Goal: Task Accomplishment & Management: Complete application form

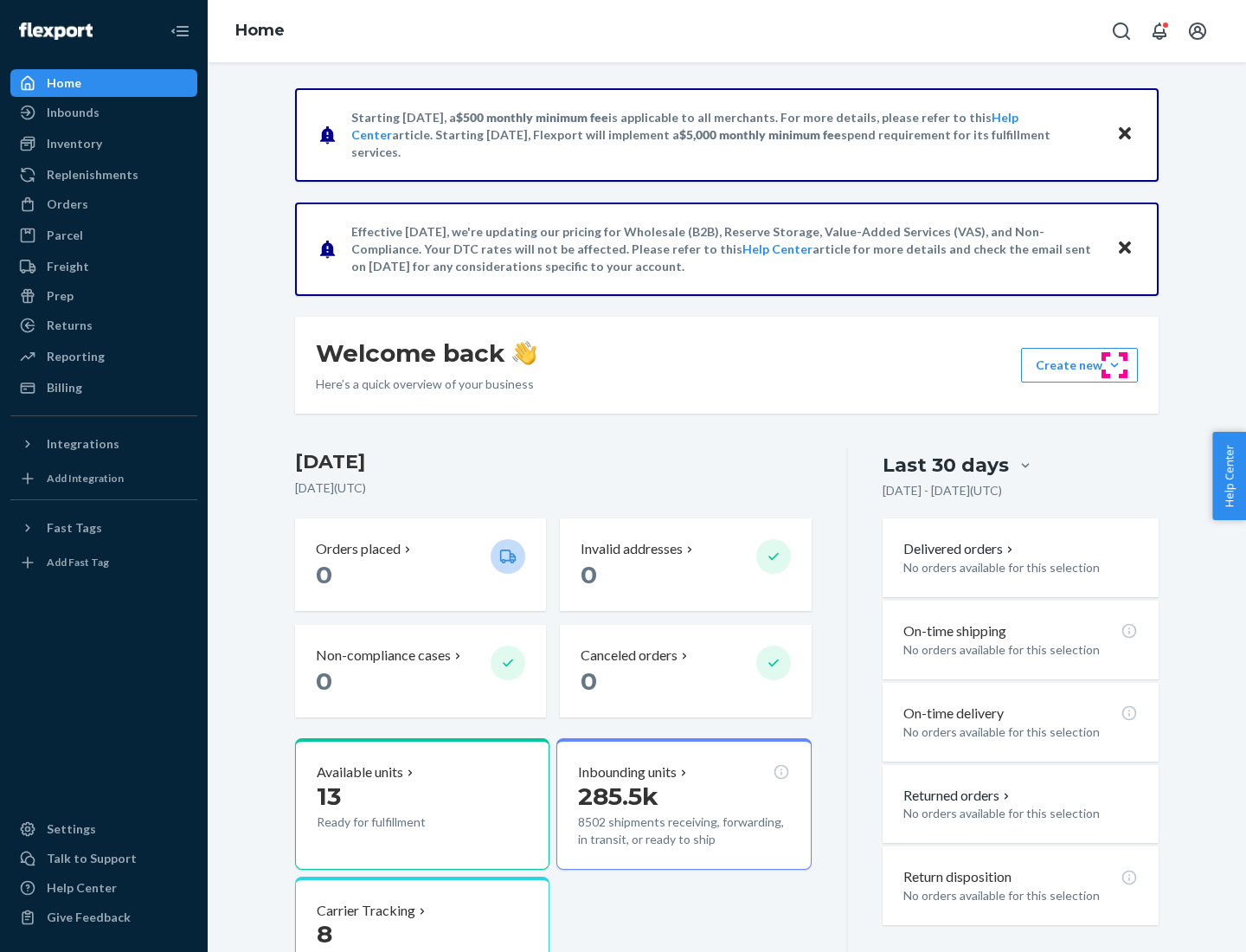
click at [1114, 365] on button "Create new Create new inbound Create new order Create new product" at bounding box center [1080, 365] width 117 height 35
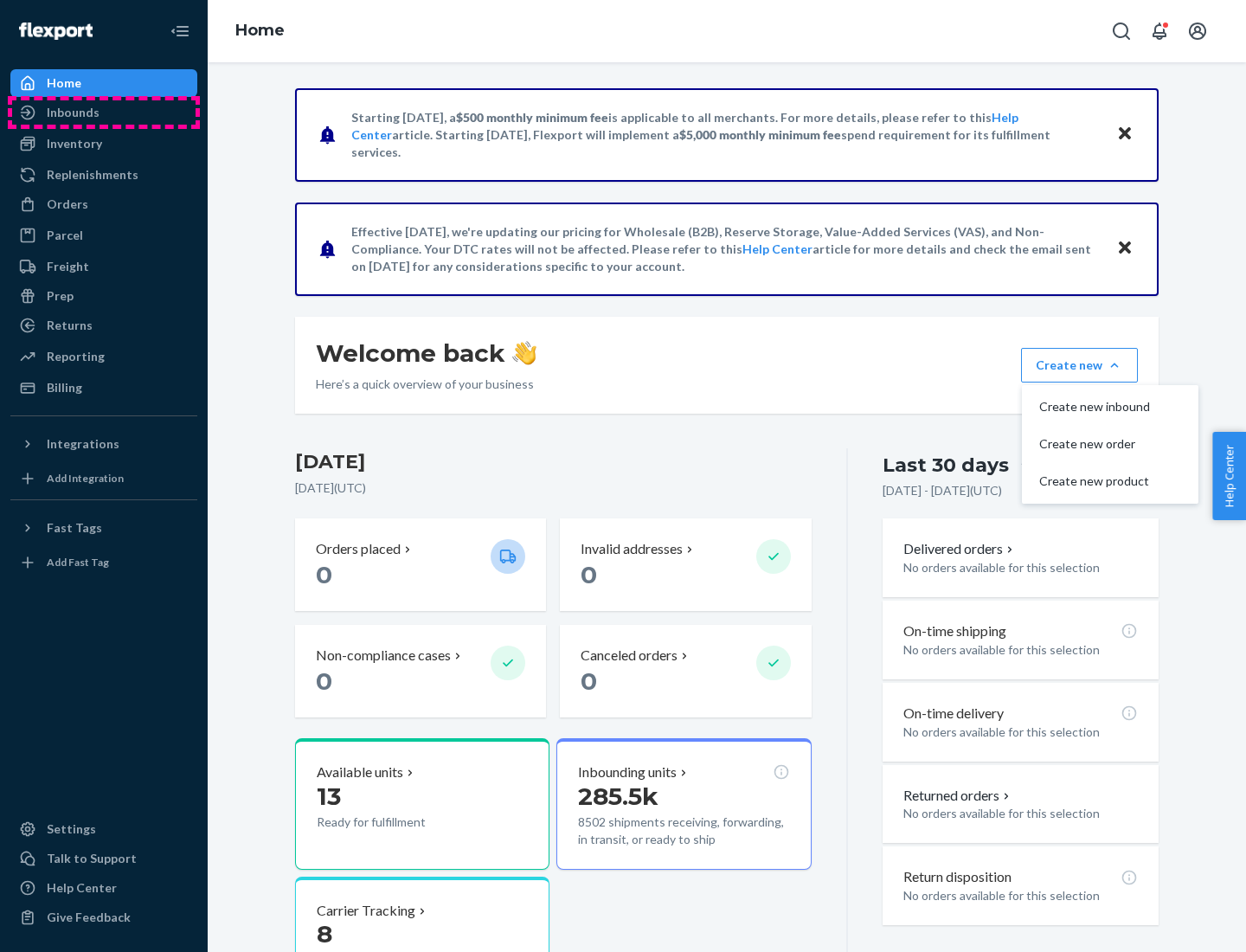
click at [104, 113] on div "Inbounds" at bounding box center [104, 112] width 184 height 24
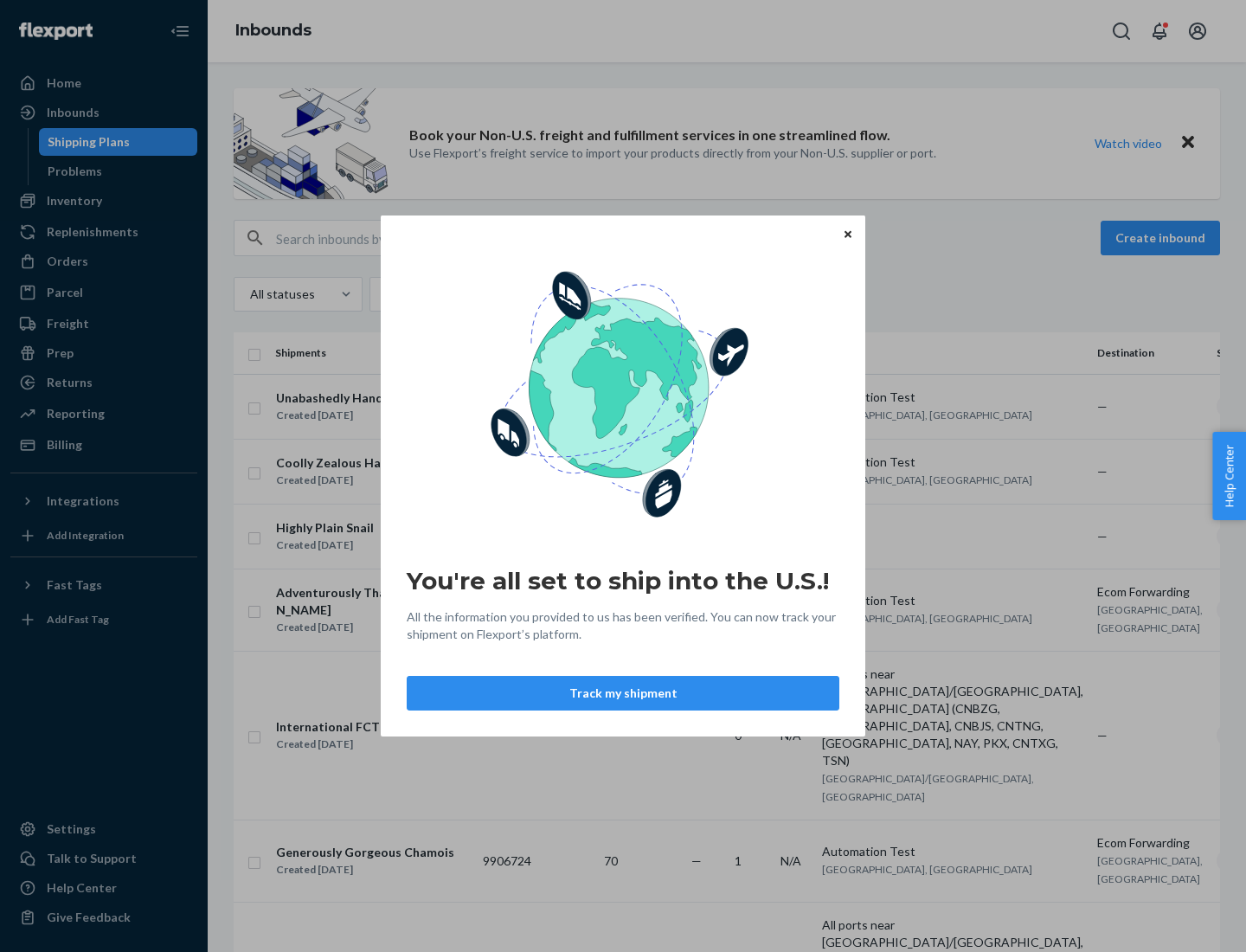
click at [104, 201] on div "You're all set to ship into the U.S.! All the information you provided to us ha…" at bounding box center [623, 476] width 1246 height 952
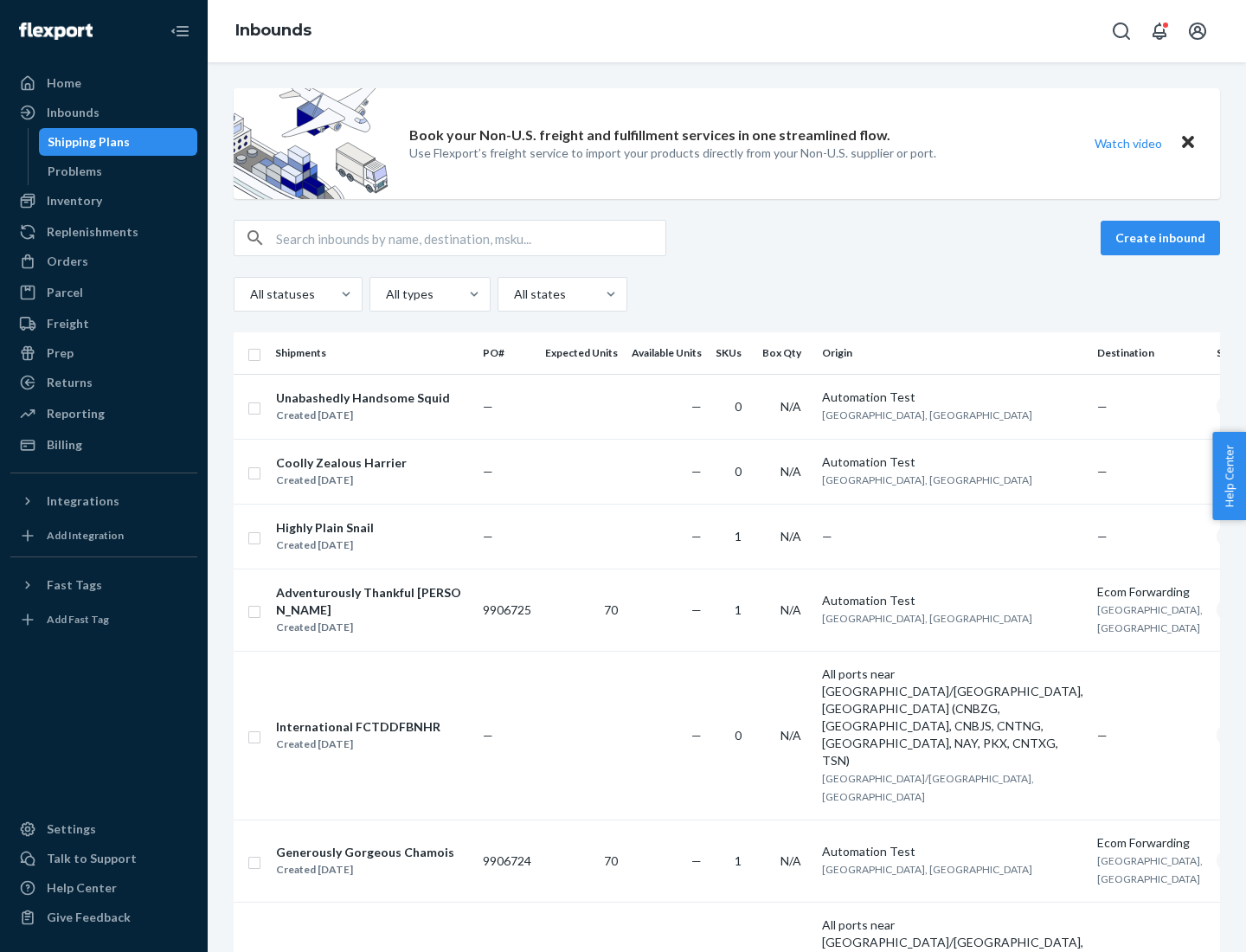
click at [727, 31] on div "Inbounds" at bounding box center [727, 31] width 1038 height 63
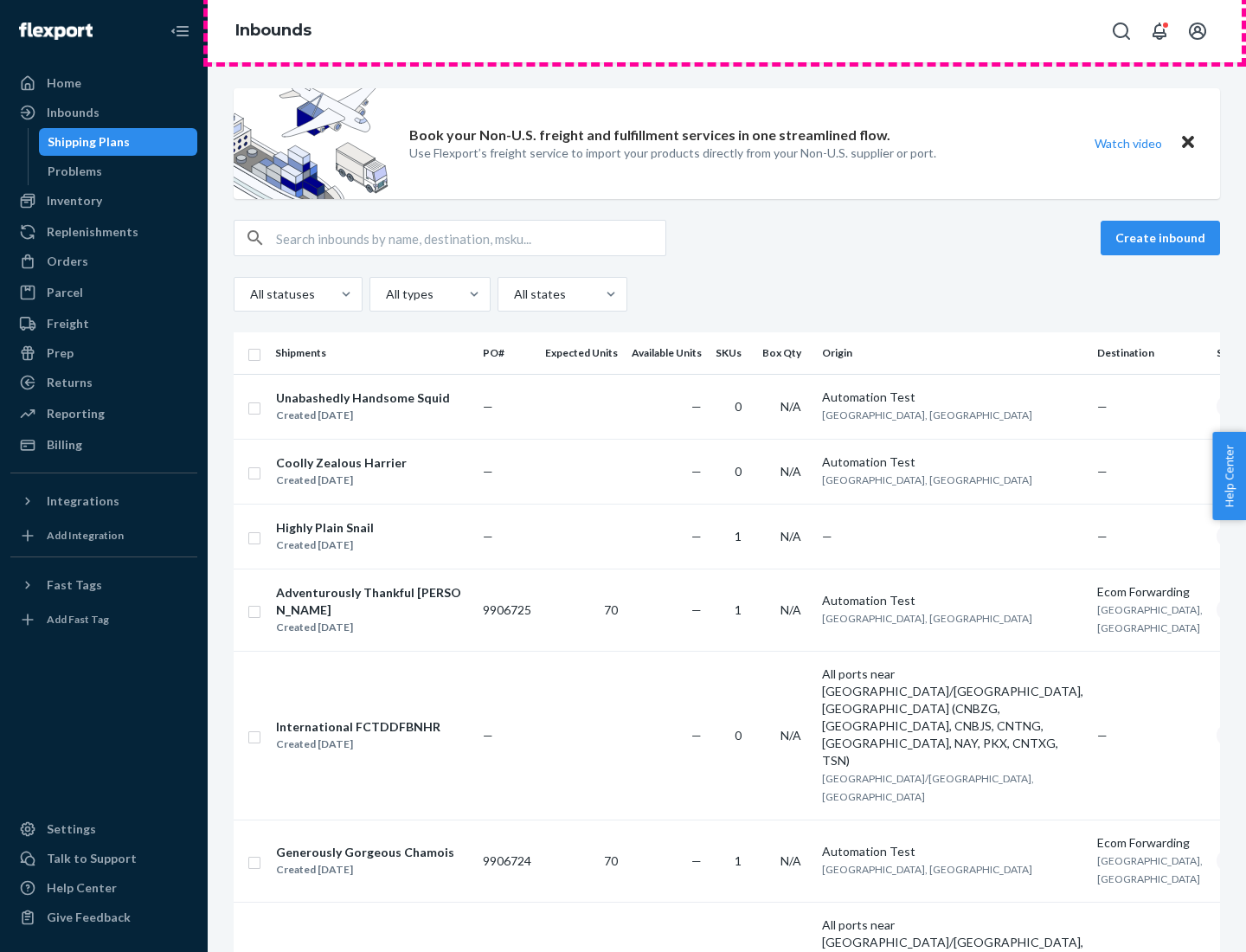
click at [727, 31] on div "Inbounds" at bounding box center [727, 31] width 1038 height 63
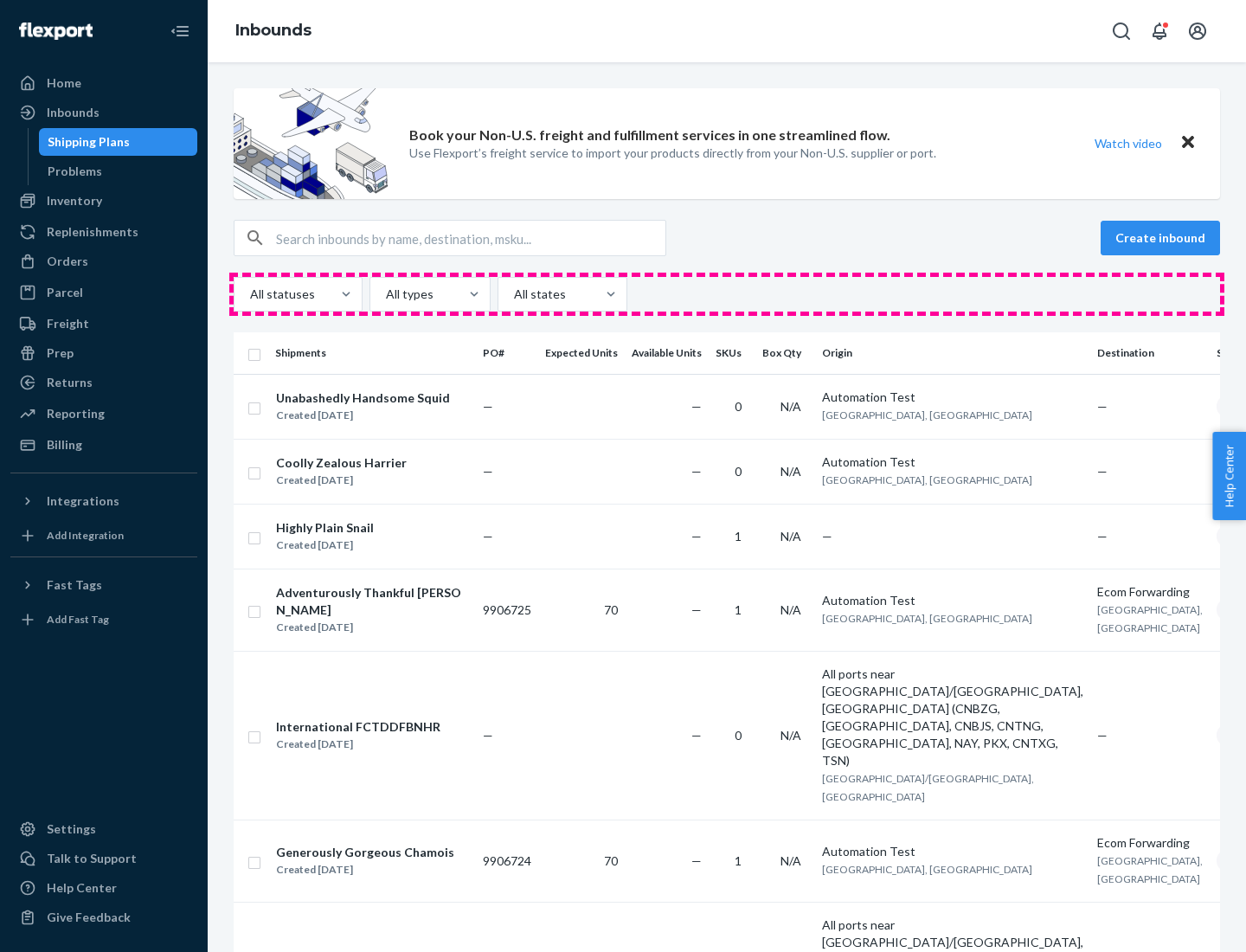
click at [727, 294] on div "All statuses All types All states" at bounding box center [727, 294] width 986 height 35
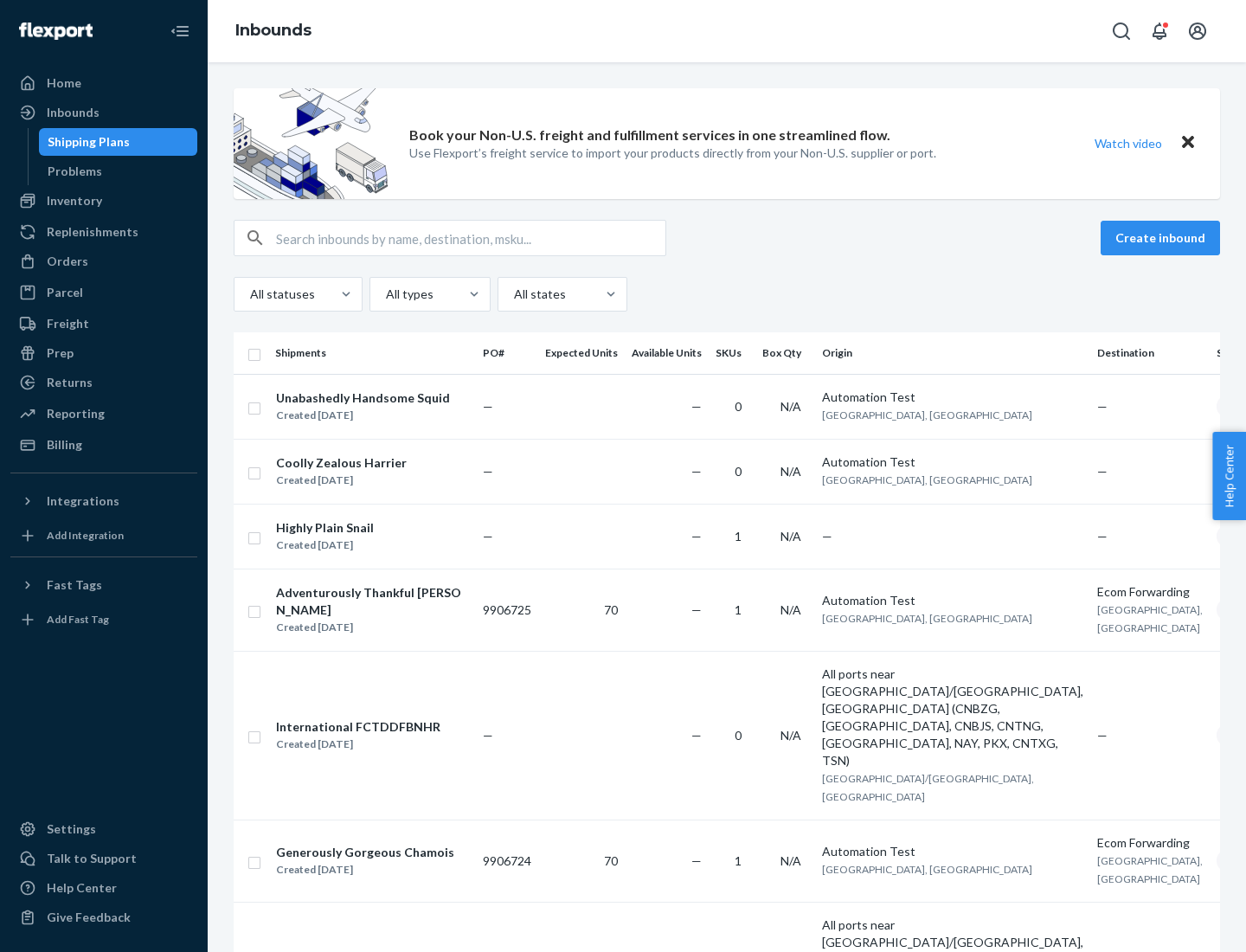
click at [86, 142] on div "Shipping Plans" at bounding box center [89, 142] width 83 height 17
click at [1163, 238] on button "Create inbound" at bounding box center [1160, 238] width 119 height 35
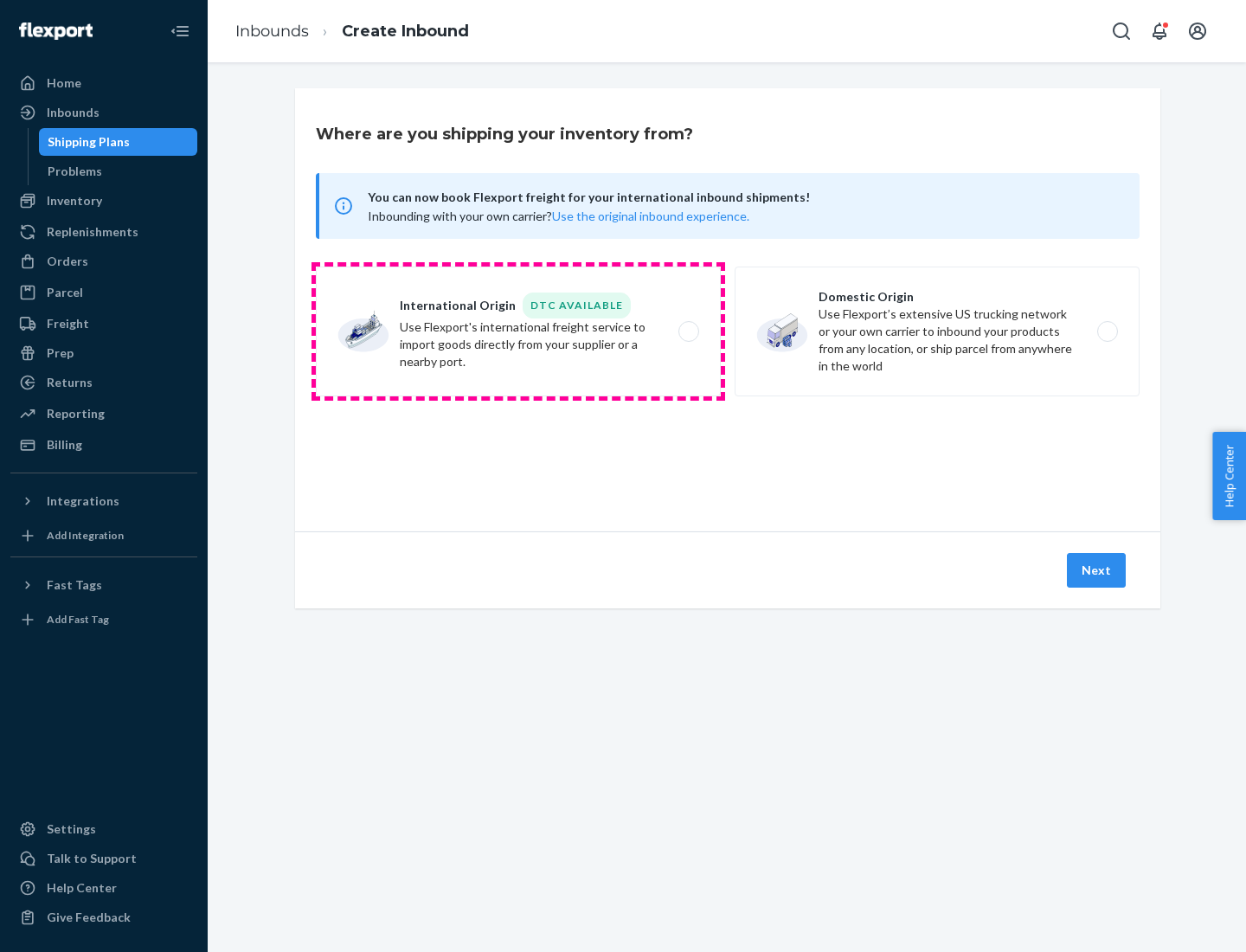
click at [518, 332] on label "International Origin DTC Available Use Flexport's international freight service…" at bounding box center [518, 331] width 405 height 130
click at [688, 332] on input "International Origin DTC Available Use Flexport's international freight service…" at bounding box center [694, 332] width 12 height 12
radio input "true"
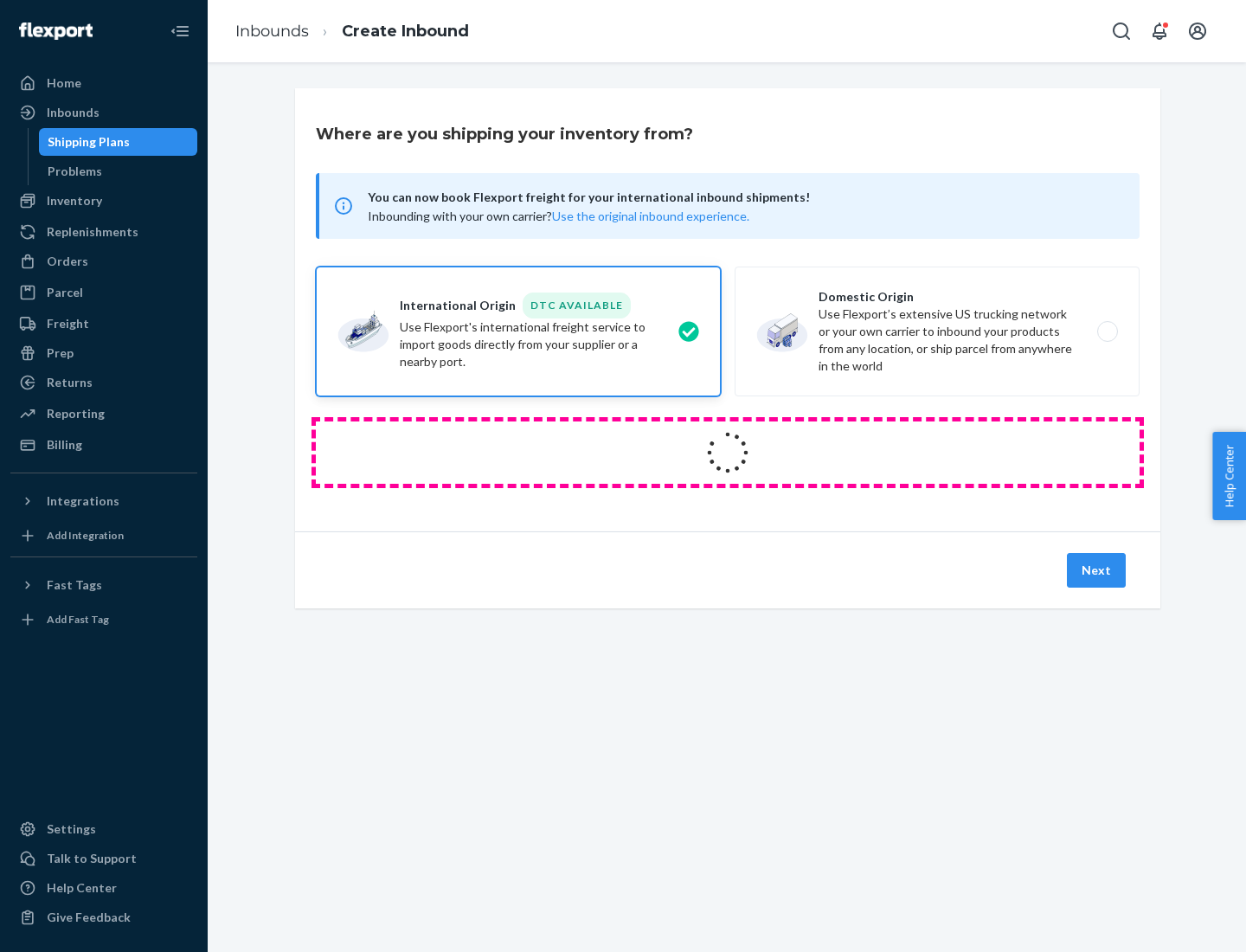
click at [728, 453] on icon at bounding box center [728, 453] width 48 height 48
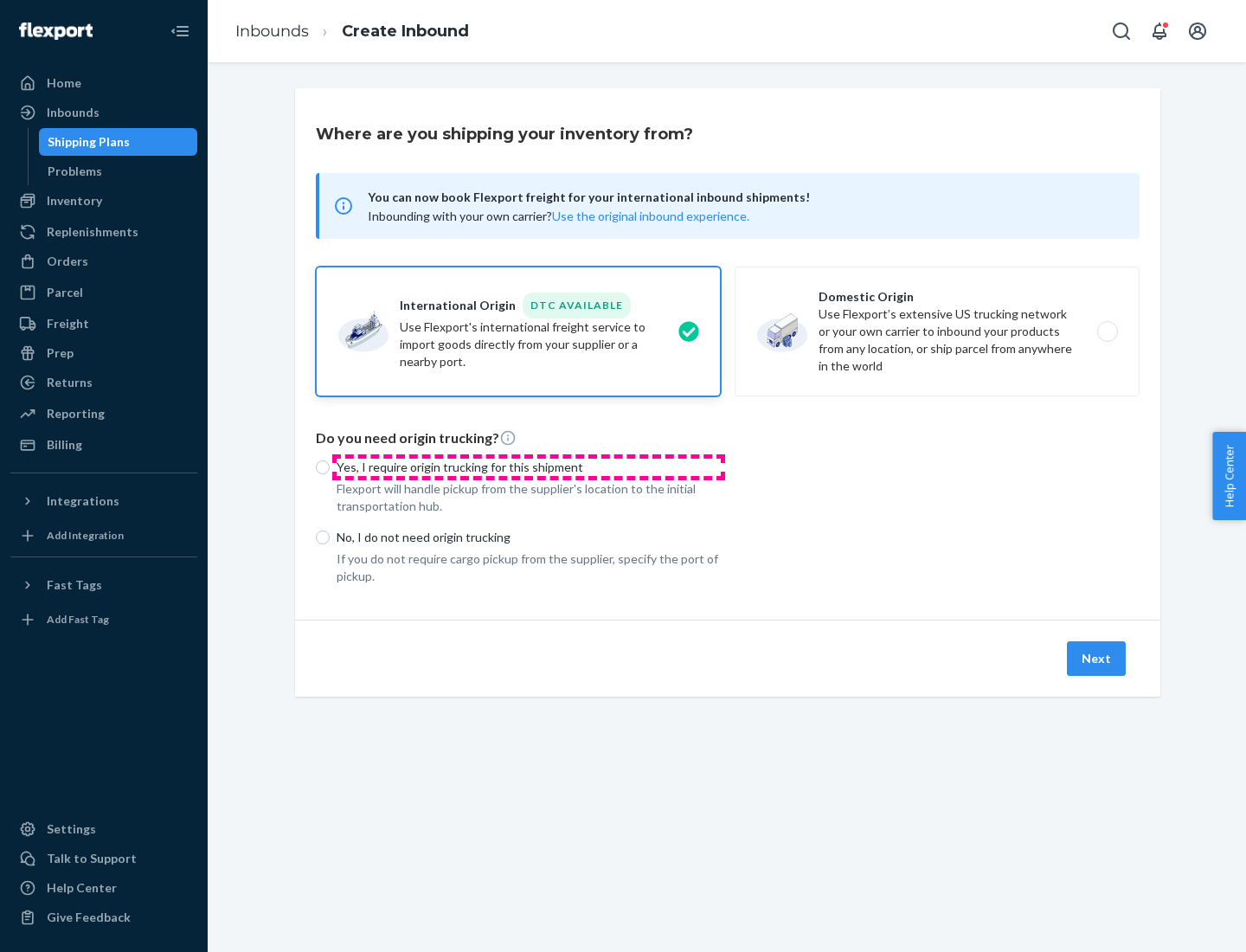
click at [529, 466] on p "Yes, I require origin trucking for this shipment" at bounding box center [529, 467] width 385 height 17
click at [330, 466] on input "Yes, I require origin trucking for this shipment" at bounding box center [323, 467] width 13 height 13
radio input "true"
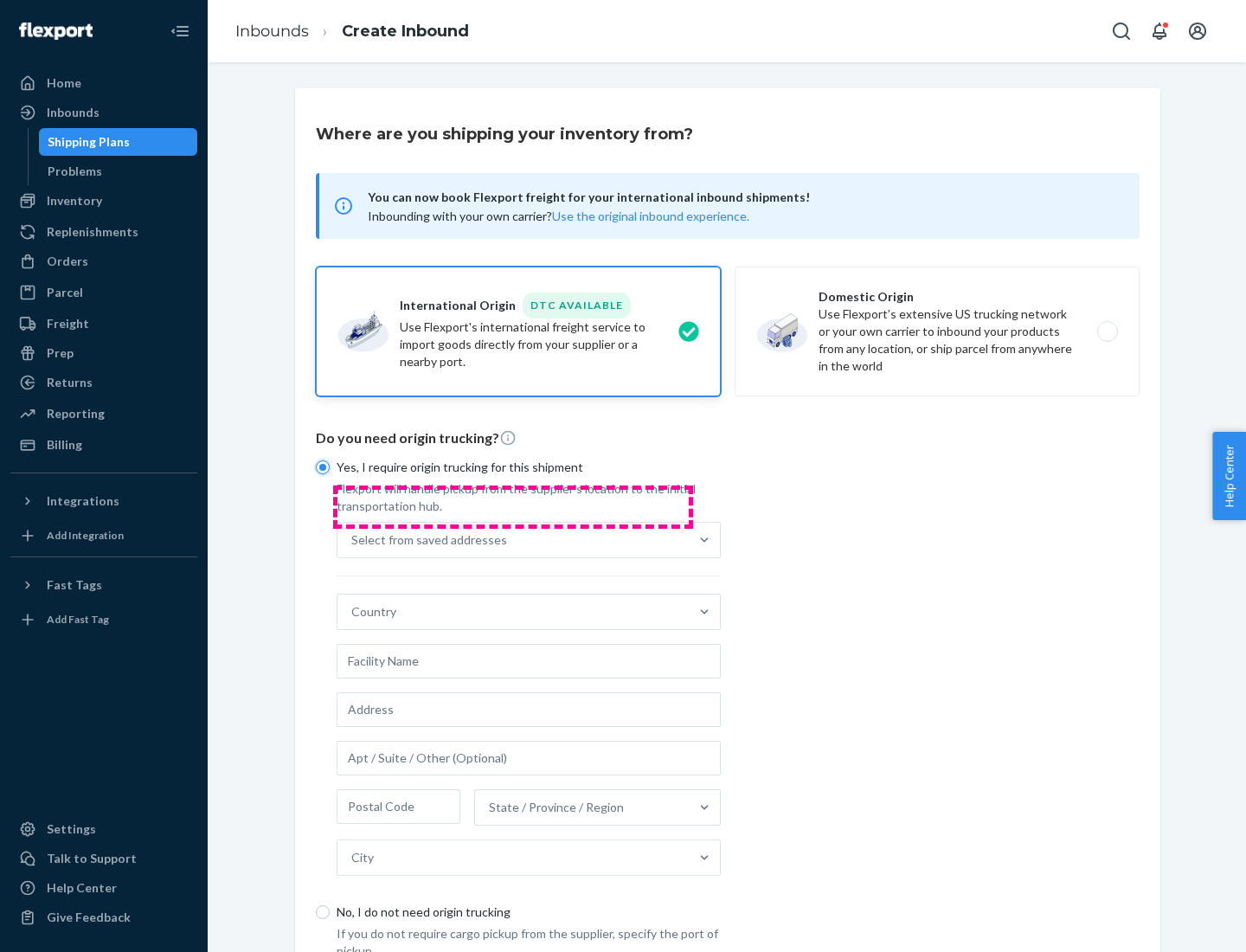
scroll to position [33, 0]
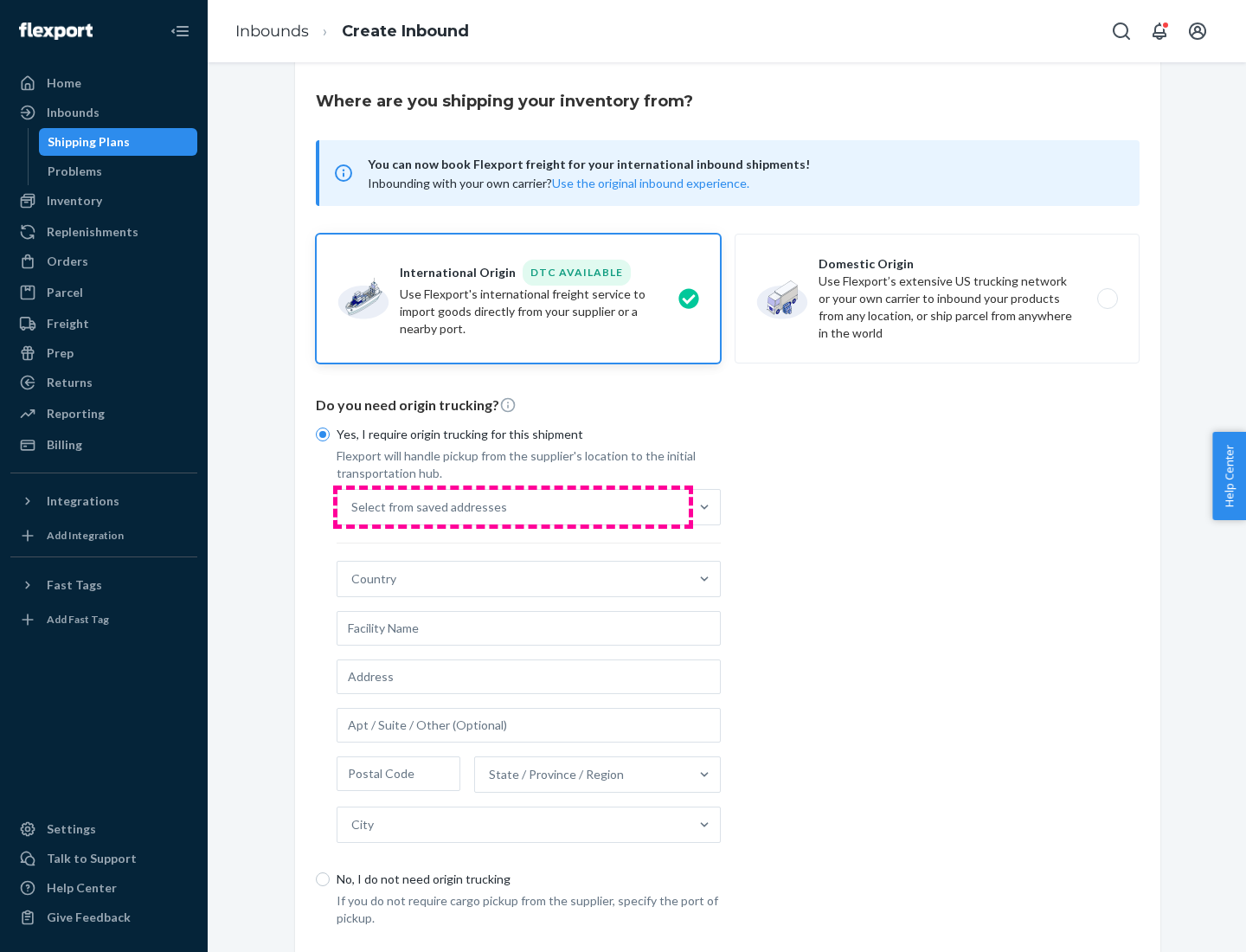
click at [513, 507] on div "Select from saved addresses" at bounding box center [512, 507] width 351 height 35
click at [353, 507] on input "Select from saved addresses" at bounding box center [352, 507] width 2 height 17
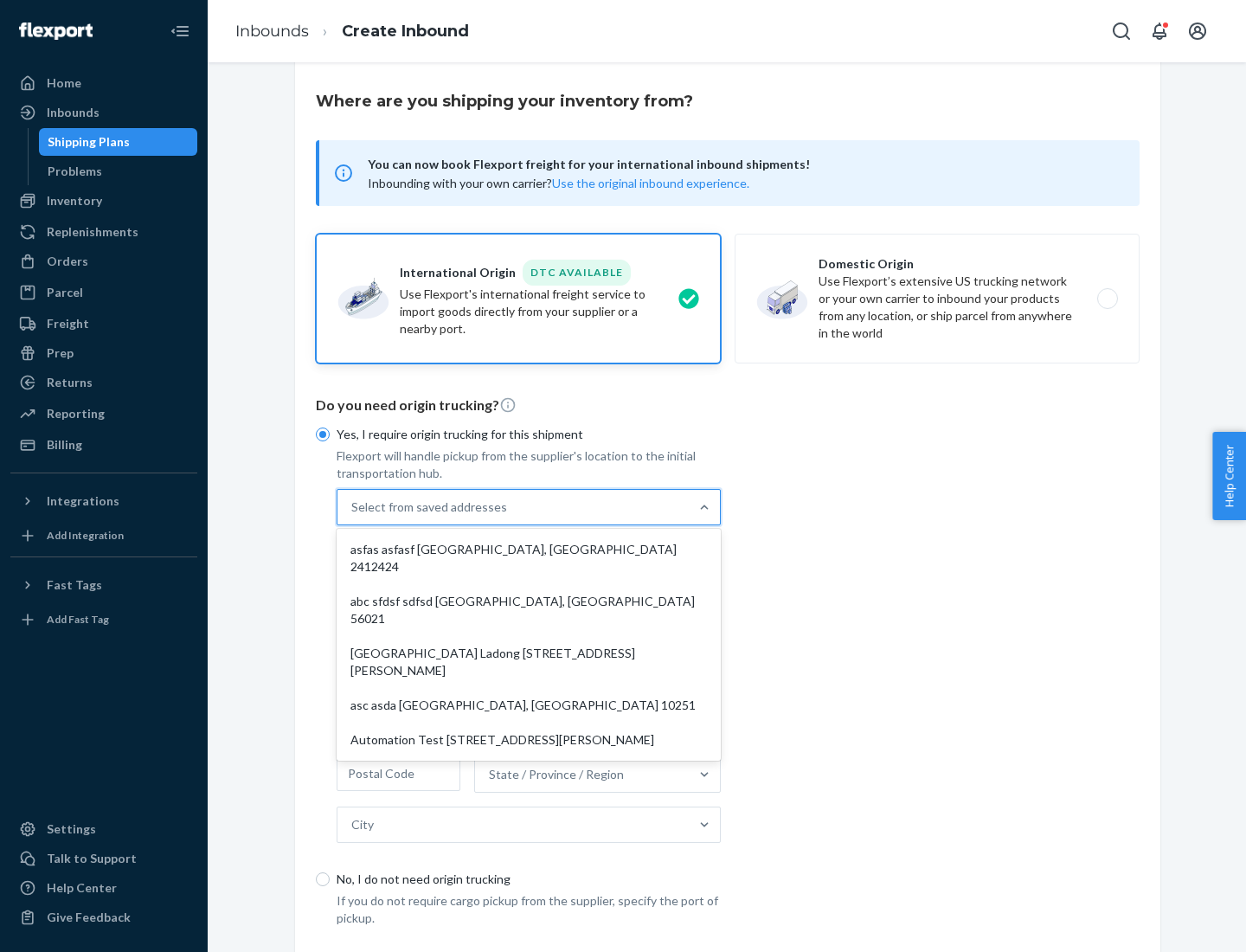
scroll to position [75, 0]
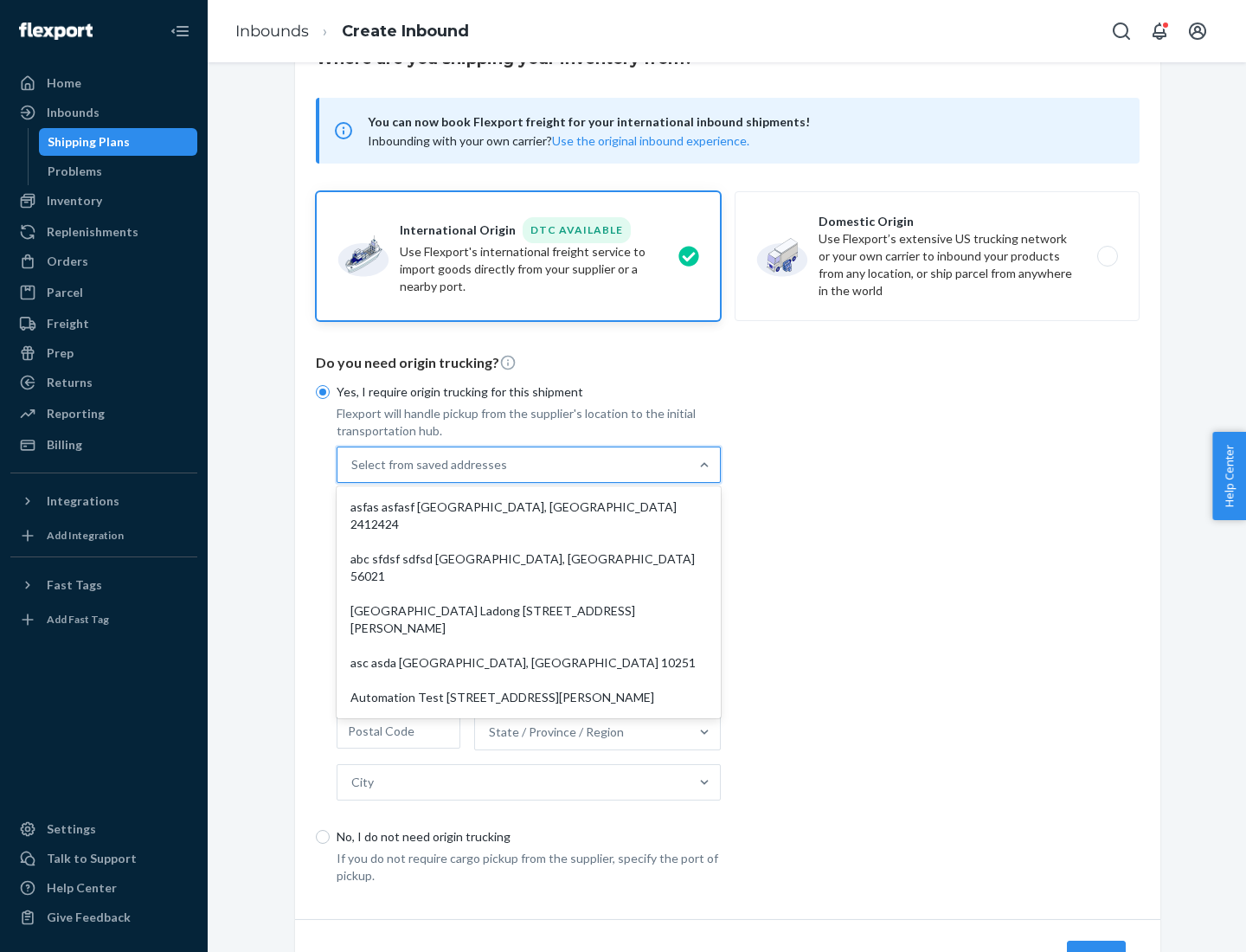
click at [529, 507] on div "asfas asfasf [GEOGRAPHIC_DATA], [GEOGRAPHIC_DATA] 2412424" at bounding box center [529, 515] width 377 height 52
click at [353, 473] on input "option asfas asfasf [GEOGRAPHIC_DATA], [GEOGRAPHIC_DATA] 2412424 focused, 1 of …" at bounding box center [352, 464] width 2 height 17
type input "asfas"
type input "asfasf"
type input "2412424"
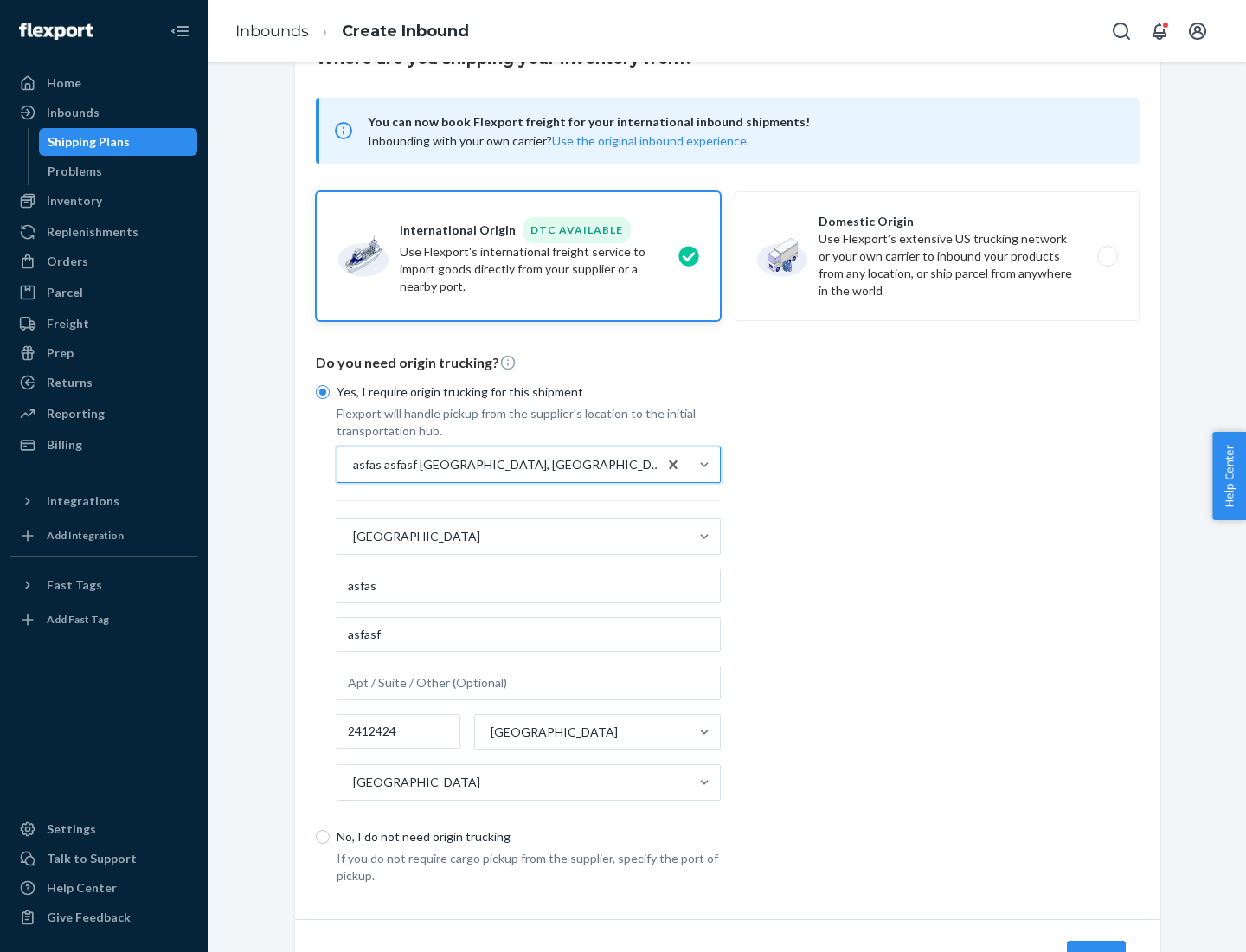
scroll to position [161, 0]
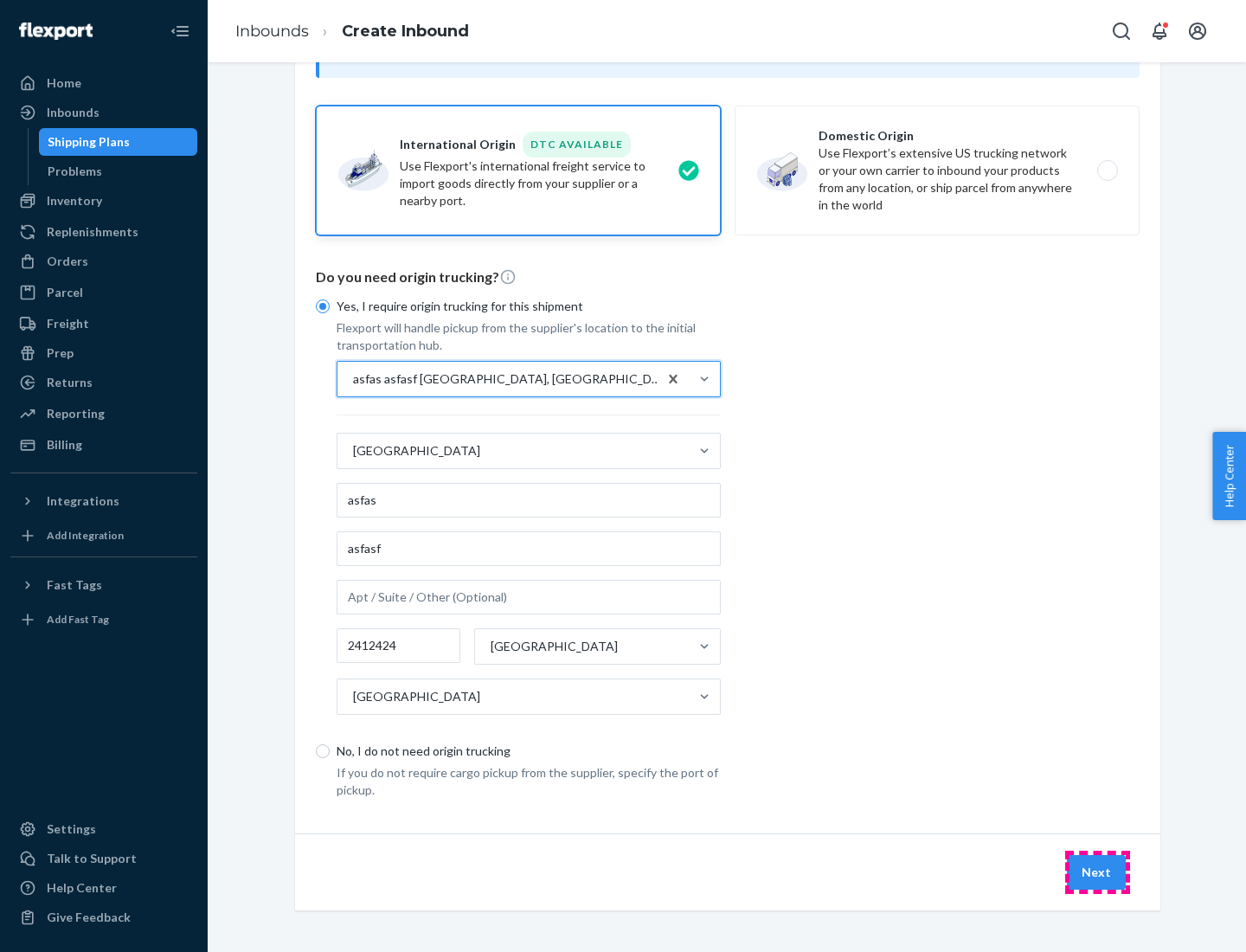
click at [1097, 871] on button "Next" at bounding box center [1096, 872] width 59 height 35
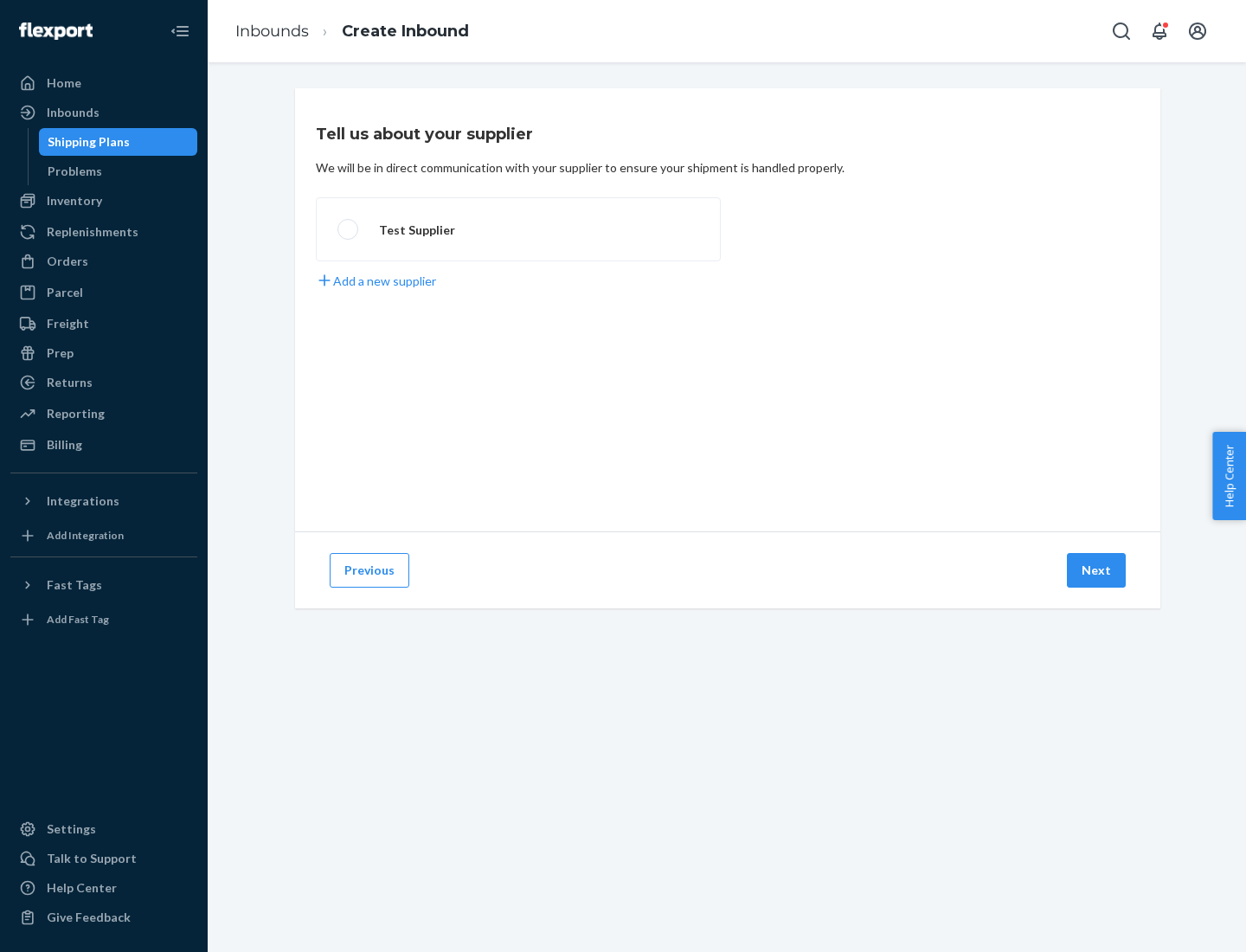
click at [518, 230] on label "Test Supplier" at bounding box center [518, 229] width 405 height 64
click at [349, 230] on input "Test Supplier" at bounding box center [343, 230] width 12 height 12
radio input "true"
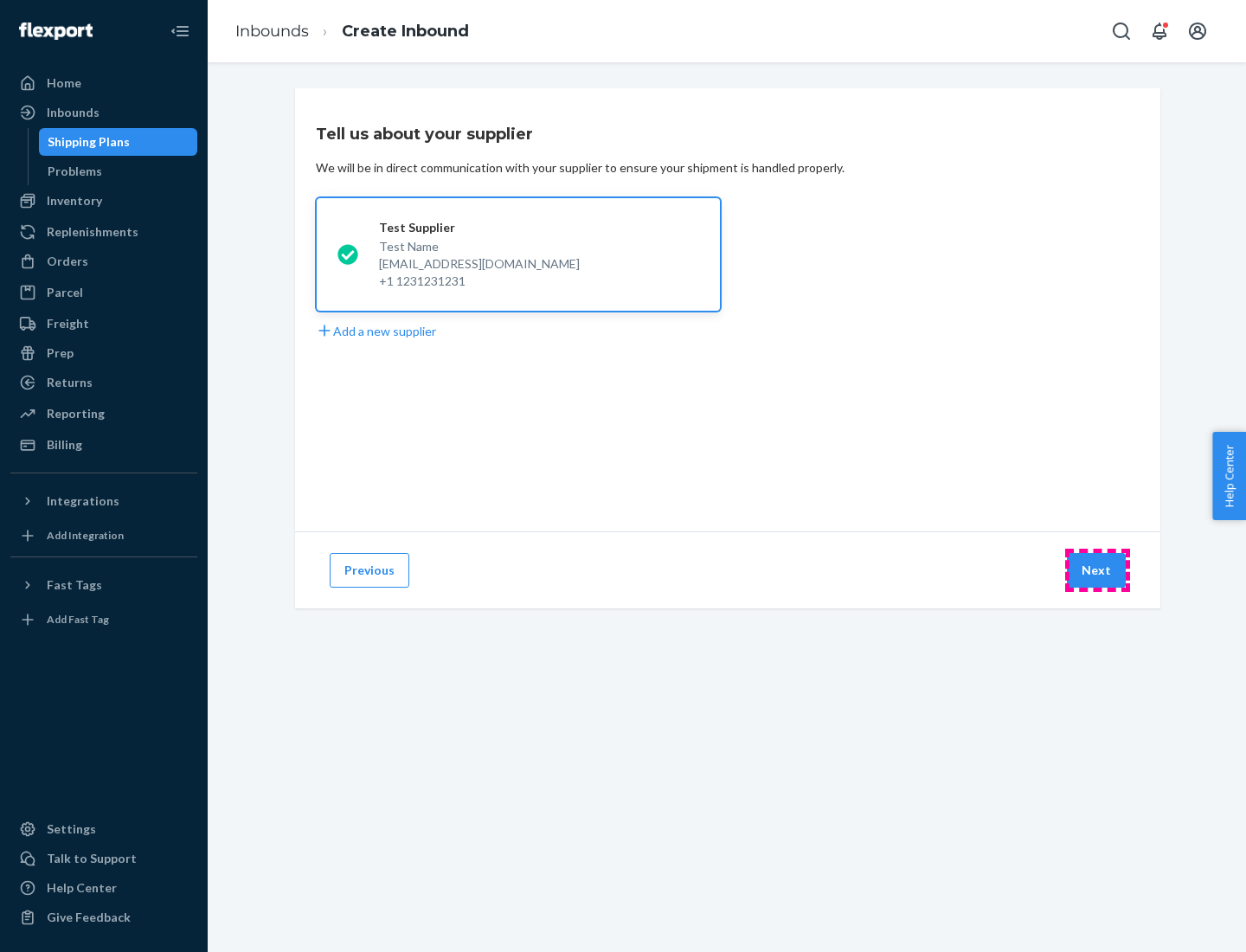
click at [1097, 570] on button "Next" at bounding box center [1096, 570] width 59 height 35
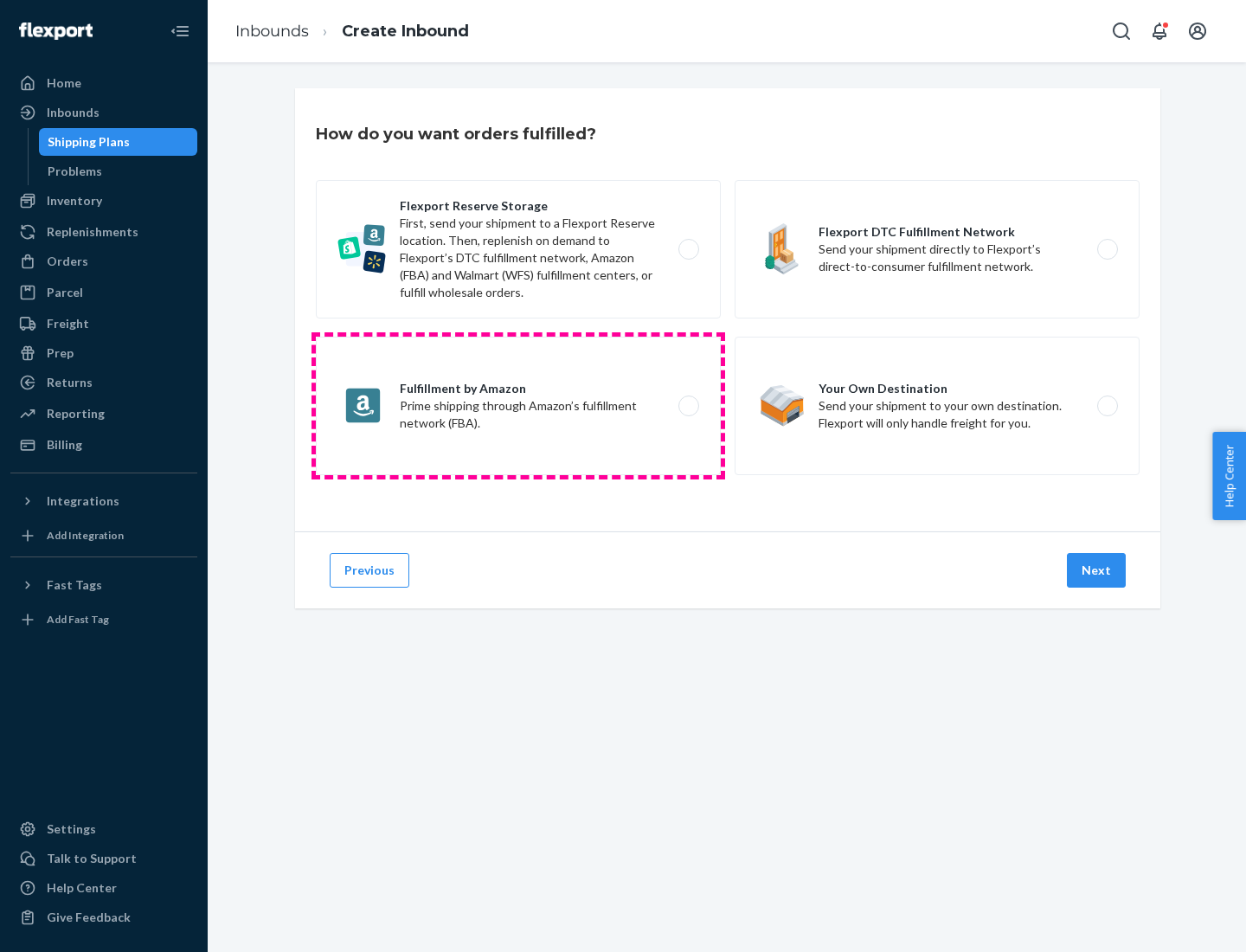
click at [518, 406] on label "Fulfillment by Amazon Prime shipping through Amazon’s fulfillment network (FBA)." at bounding box center [518, 406] width 405 height 138
click at [688, 406] on input "Fulfillment by Amazon Prime shipping through Amazon’s fulfillment network (FBA)." at bounding box center [694, 407] width 12 height 12
radio input "true"
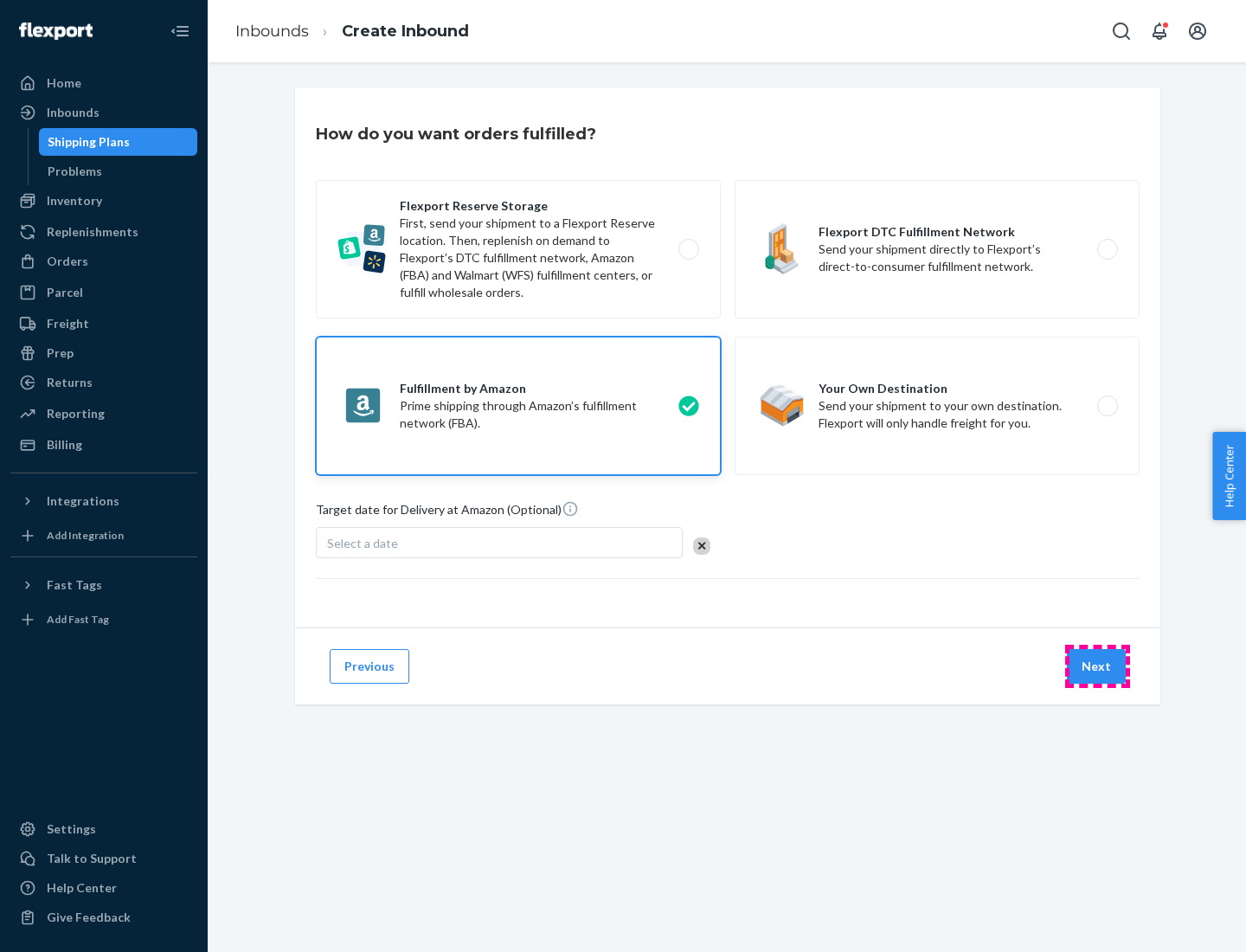
click at [1097, 666] on button "Next" at bounding box center [1096, 666] width 59 height 35
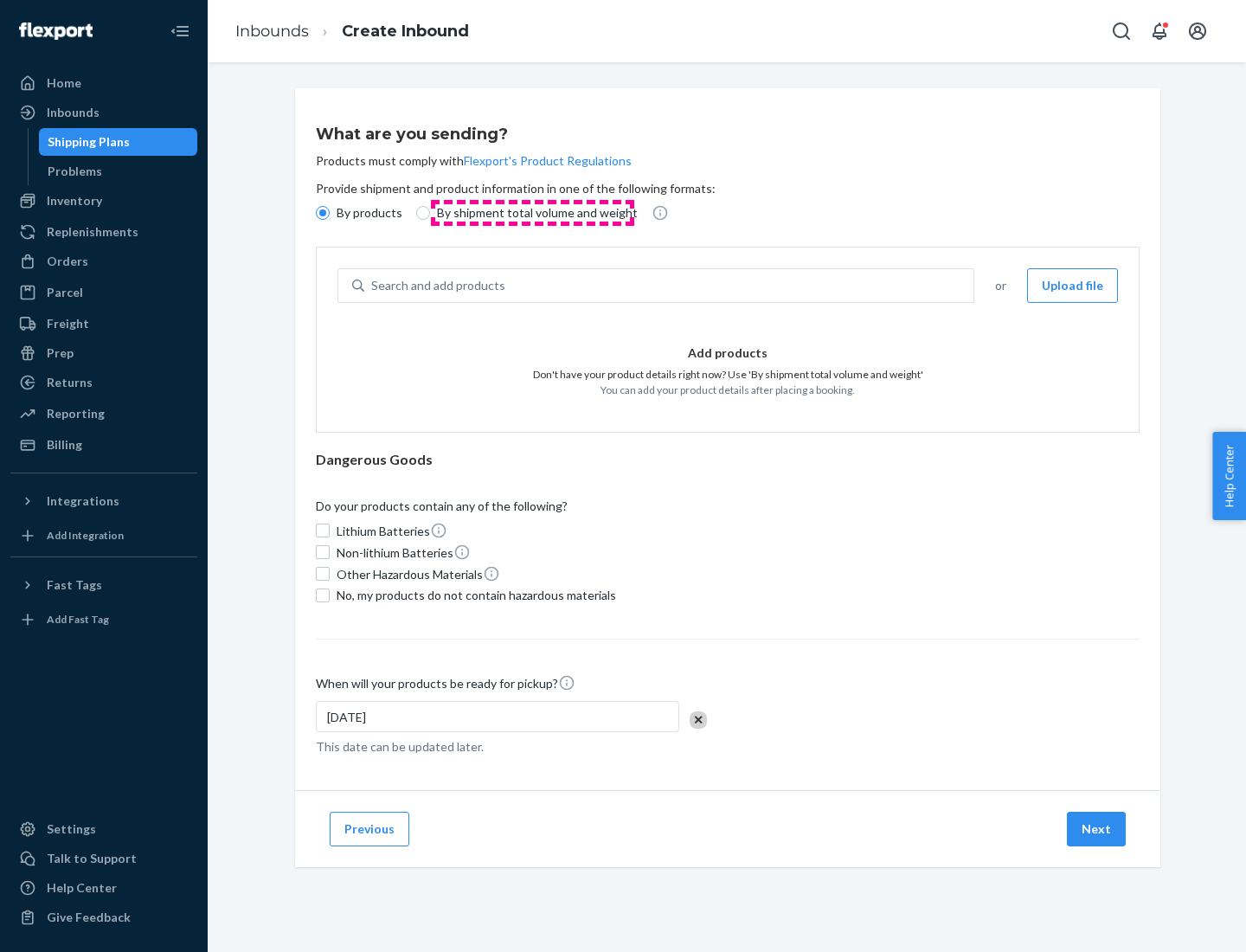
click at [533, 213] on p "By shipment total volume and weight" at bounding box center [537, 213] width 201 height 17
click at [430, 213] on input "By shipment total volume and weight" at bounding box center [423, 213] width 13 height 13
radio input "true"
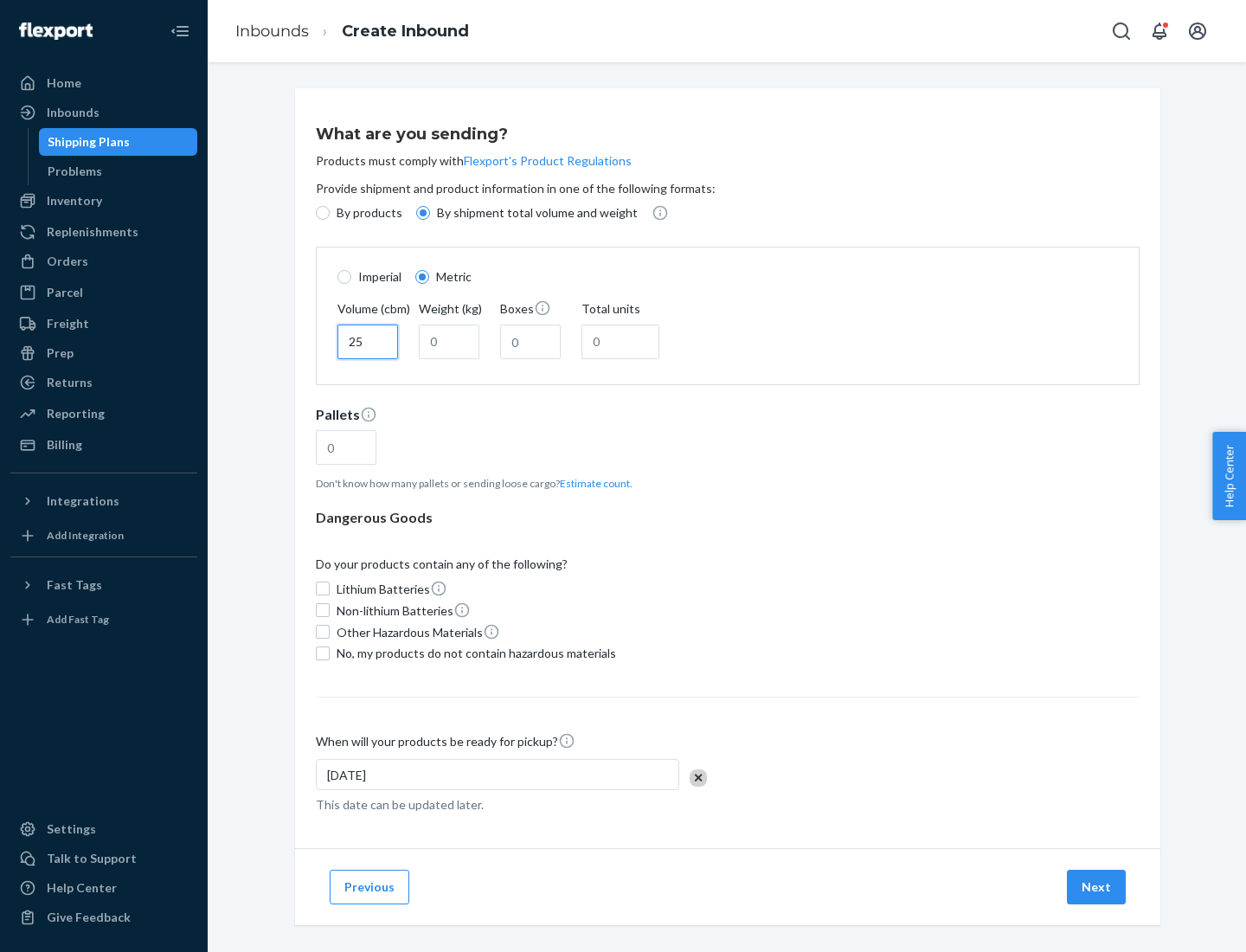
type input "25"
type input "100"
type input "50"
type input "500"
click at [591, 483] on button "Estimate count" at bounding box center [594, 483] width 70 height 14
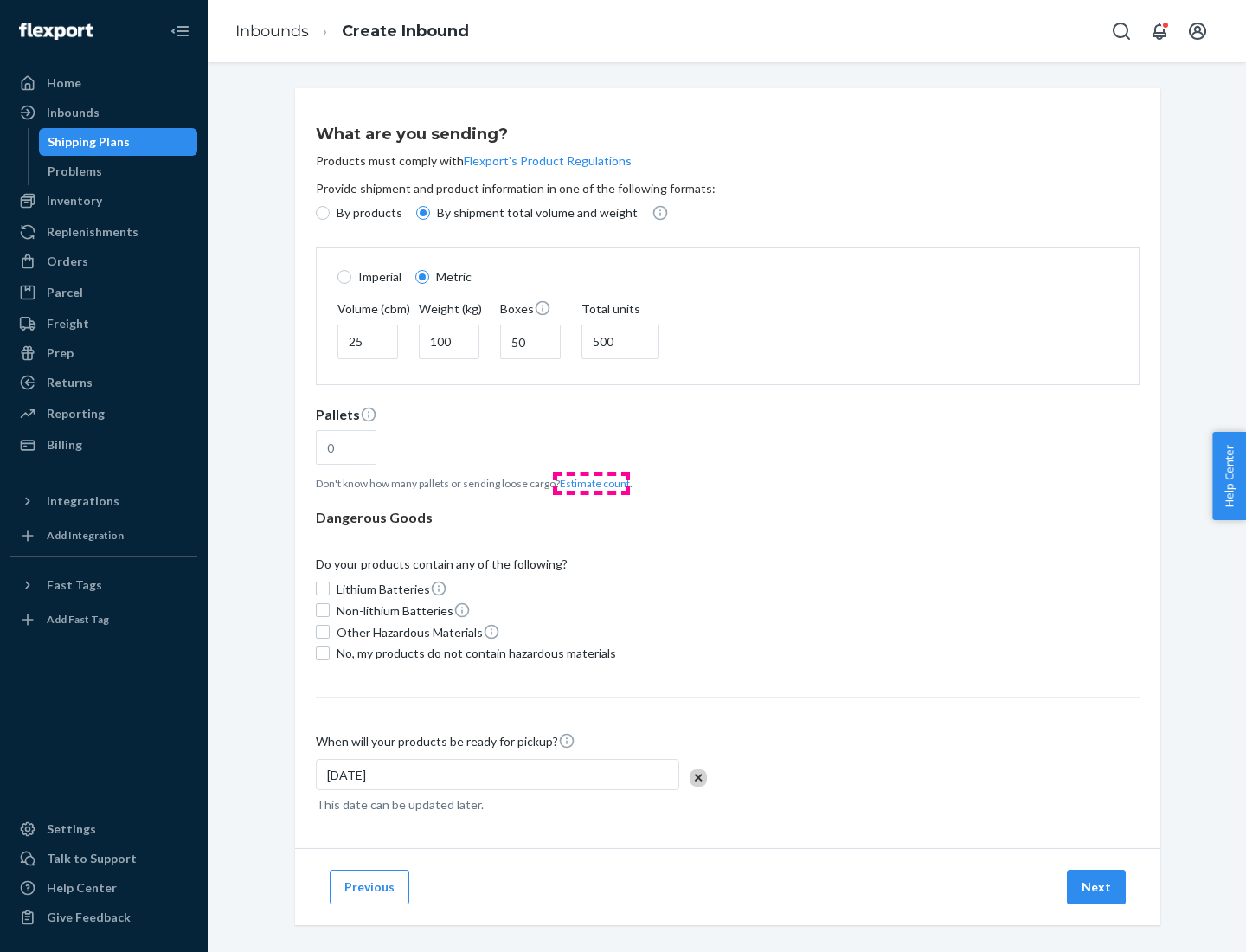
type input "16"
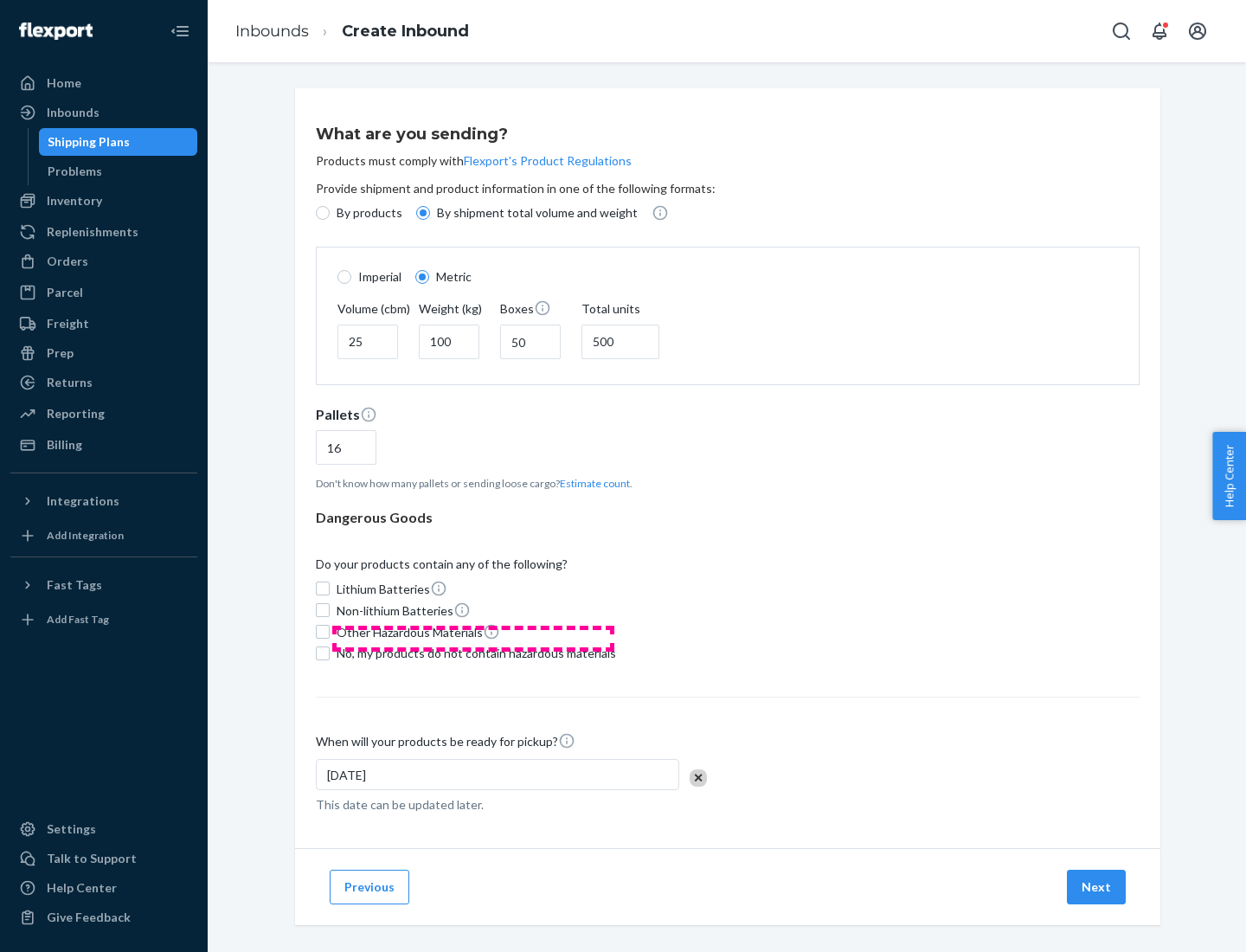
scroll to position [14, 0]
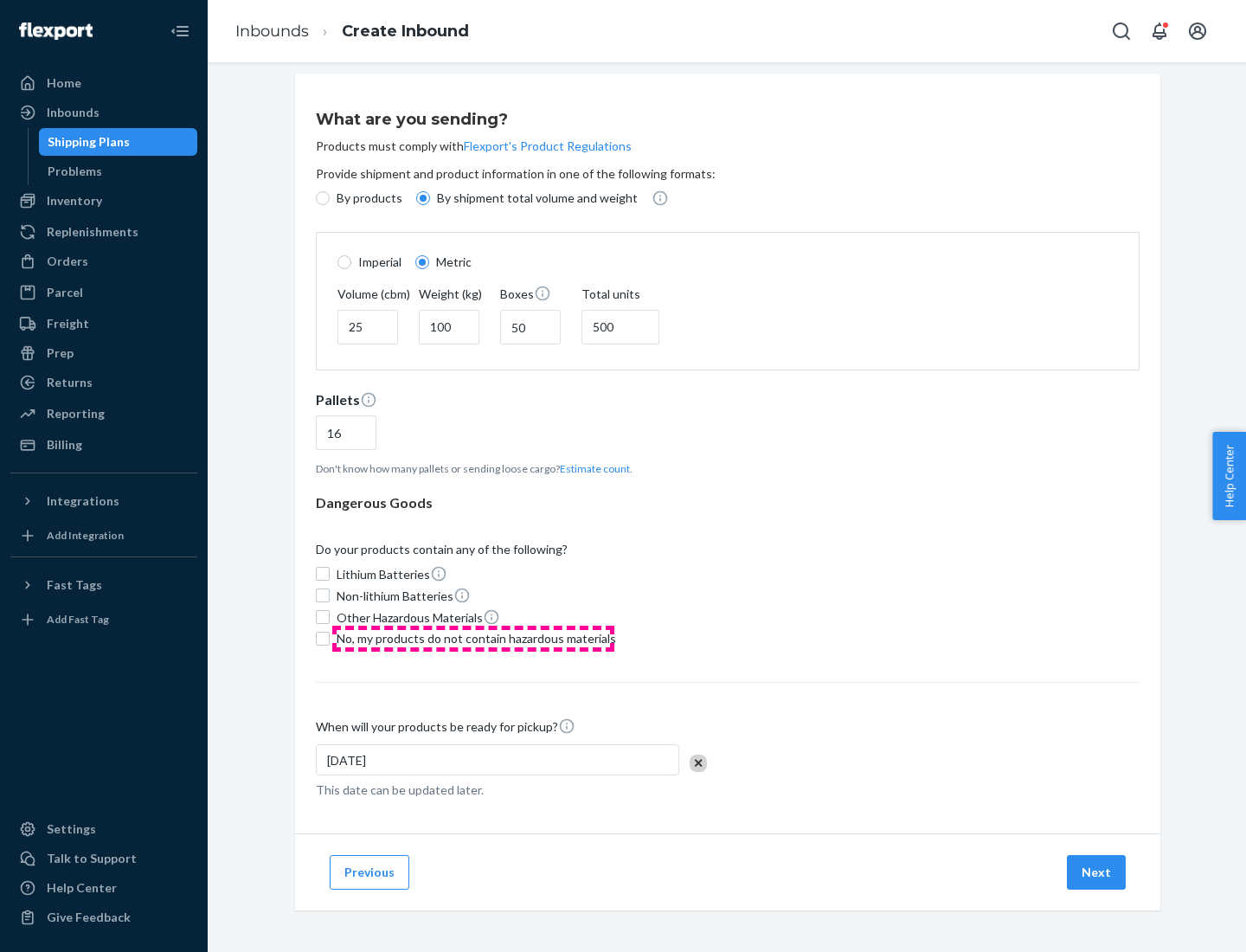
click at [473, 638] on span "No, my products do not contain hazardous materials" at bounding box center [476, 639] width 280 height 17
click at [330, 638] on input "No, my products do not contain hazardous materials" at bounding box center [323, 639] width 13 height 13
checkbox input "true"
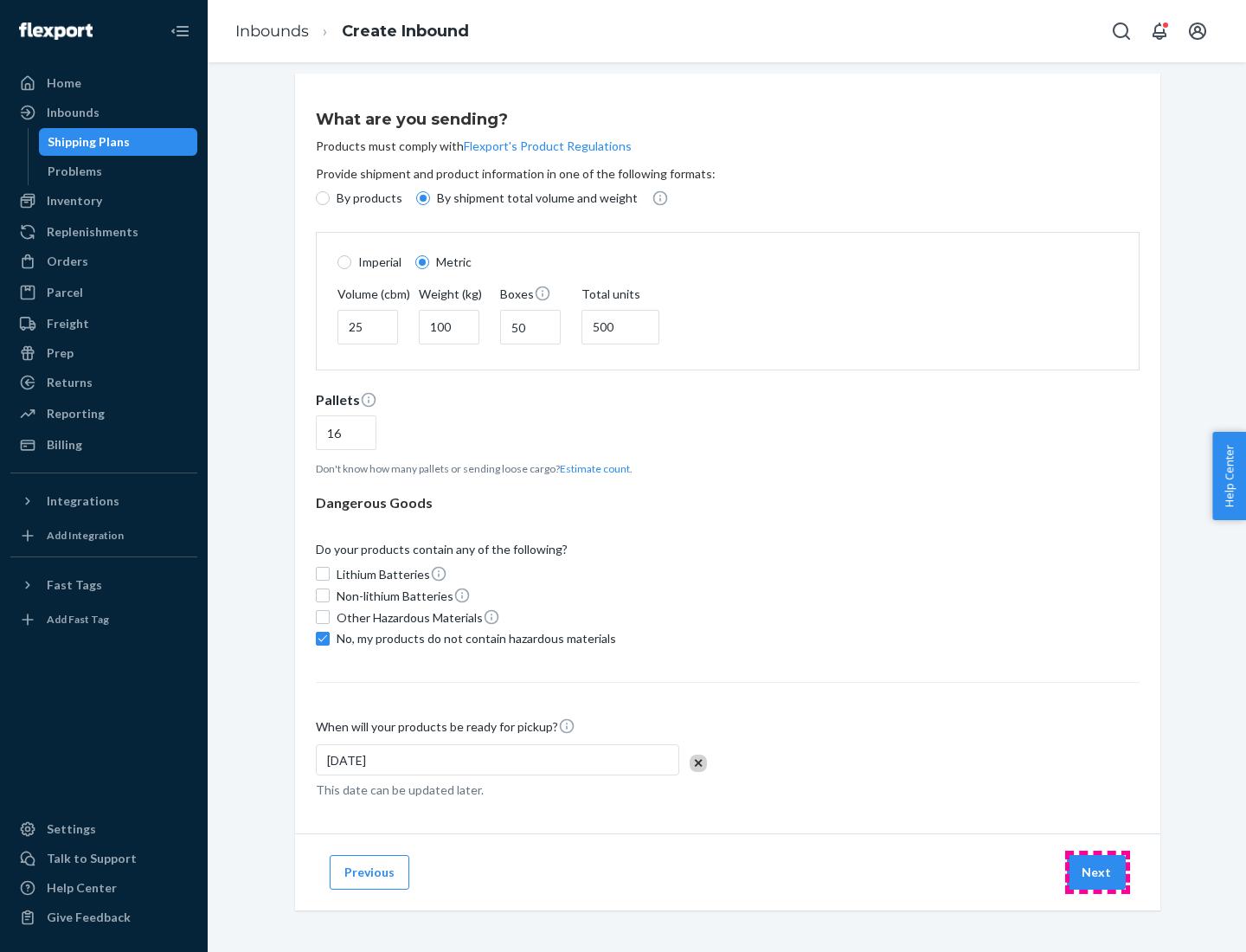
click at [1097, 871] on button "Next" at bounding box center [1096, 872] width 59 height 35
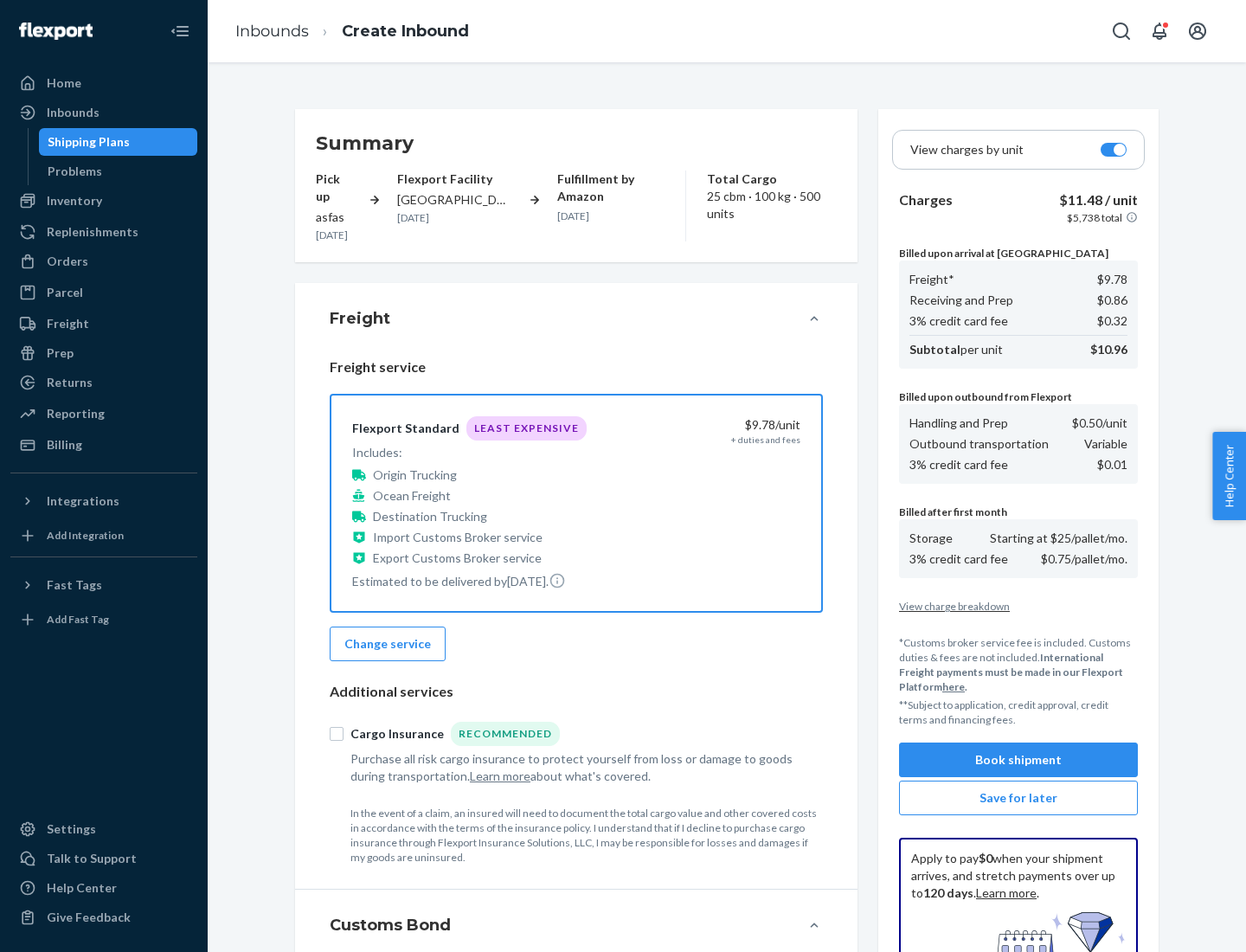
scroll to position [253, 0]
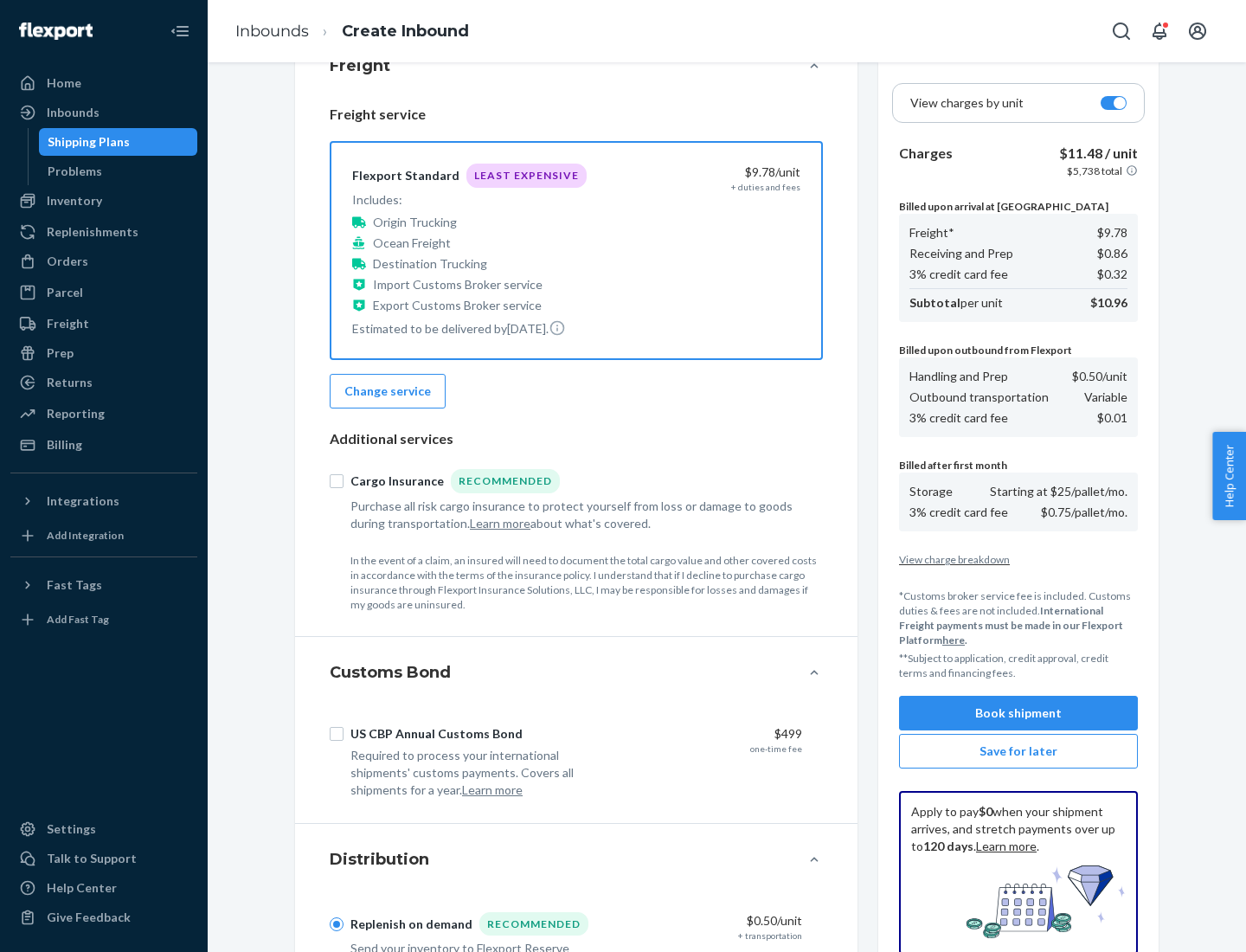
click at [1018, 714] on button "Book shipment" at bounding box center [1018, 714] width 238 height 35
